Goal: Information Seeking & Learning: Learn about a topic

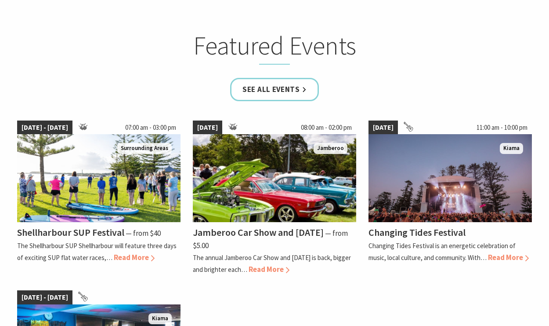
scroll to position [449, 0]
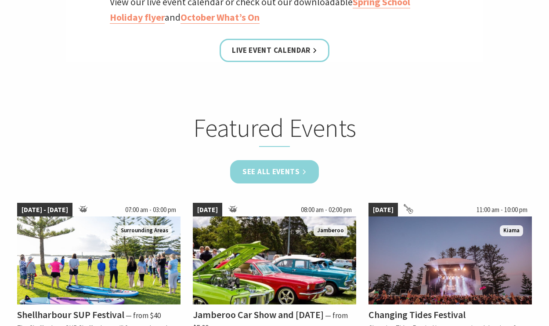
click at [297, 171] on link "See all Events" at bounding box center [274, 171] width 89 height 23
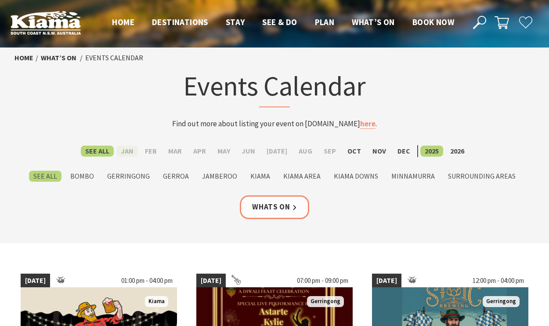
click at [137, 150] on label "Jan" at bounding box center [127, 150] width 22 height 11
click at [0, 0] on input "Jan" at bounding box center [0, 0] width 0 height 0
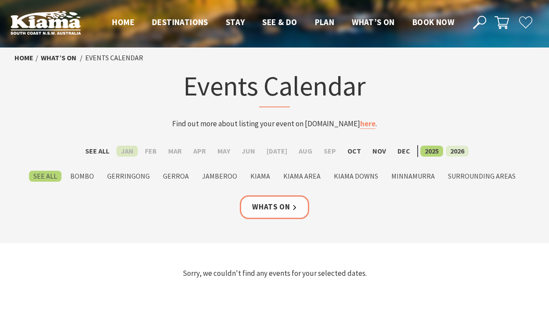
click at [452, 151] on label "2026" at bounding box center [457, 150] width 23 height 11
click at [0, 0] on input "2026" at bounding box center [0, 0] width 0 height 0
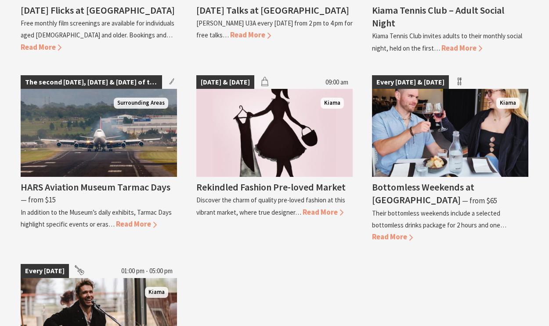
scroll to position [1058, 0]
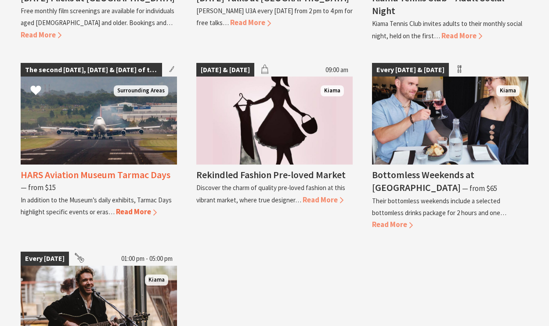
click at [131, 168] on h4 "HARS Aviation Museum Tarmac Days" at bounding box center [96, 174] width 150 height 12
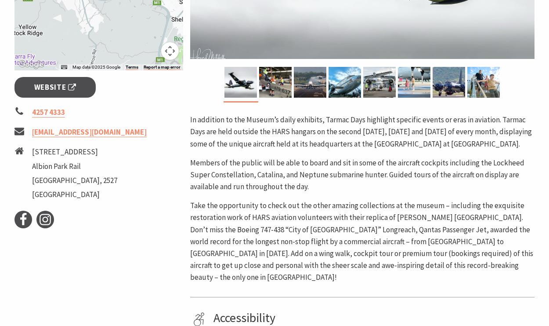
scroll to position [330, 0]
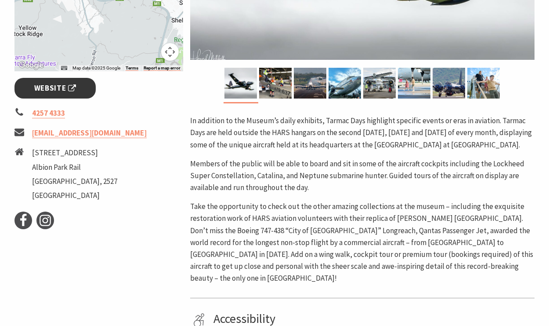
click at [44, 87] on span "Website" at bounding box center [55, 88] width 42 height 12
